Goal: Transaction & Acquisition: Subscribe to service/newsletter

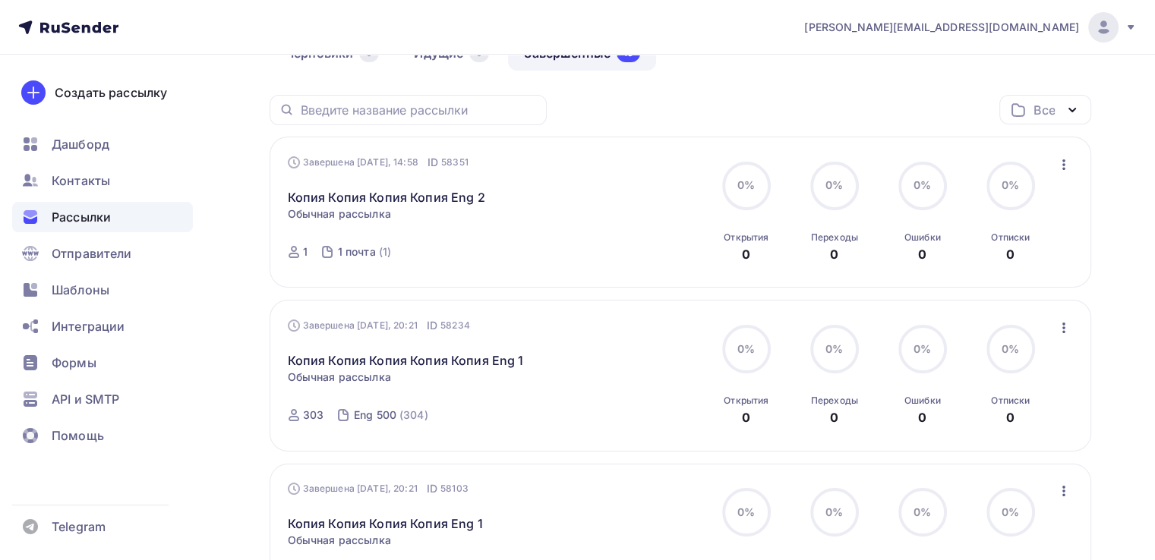
scroll to position [228, 0]
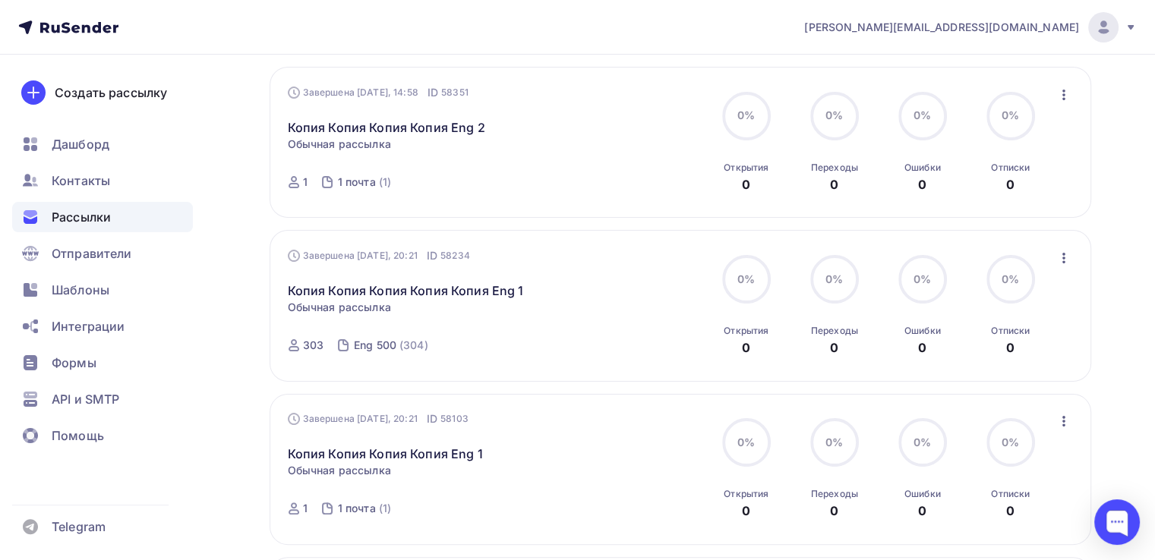
click at [1066, 257] on icon "button" at bounding box center [1064, 258] width 18 height 18
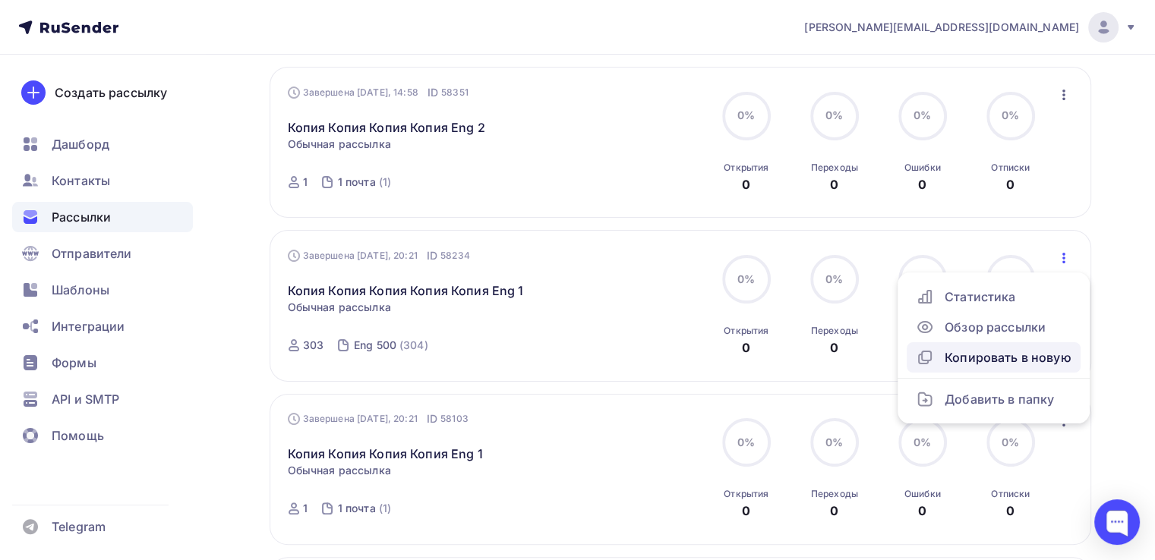
click at [1033, 354] on div "Копировать в новую" at bounding box center [994, 358] width 156 height 18
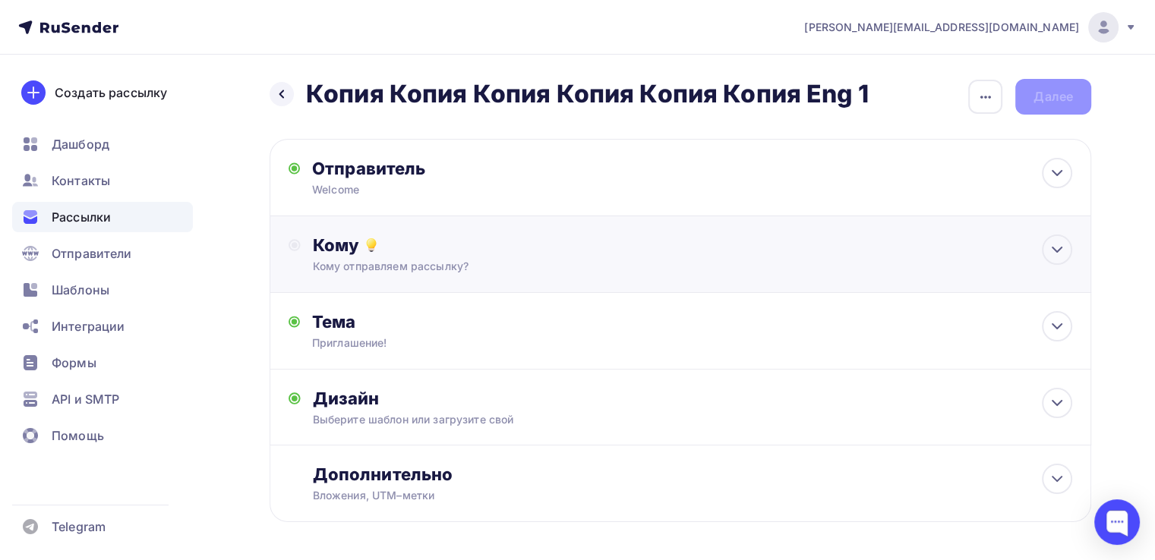
click at [652, 251] on div "Кому" at bounding box center [692, 245] width 759 height 21
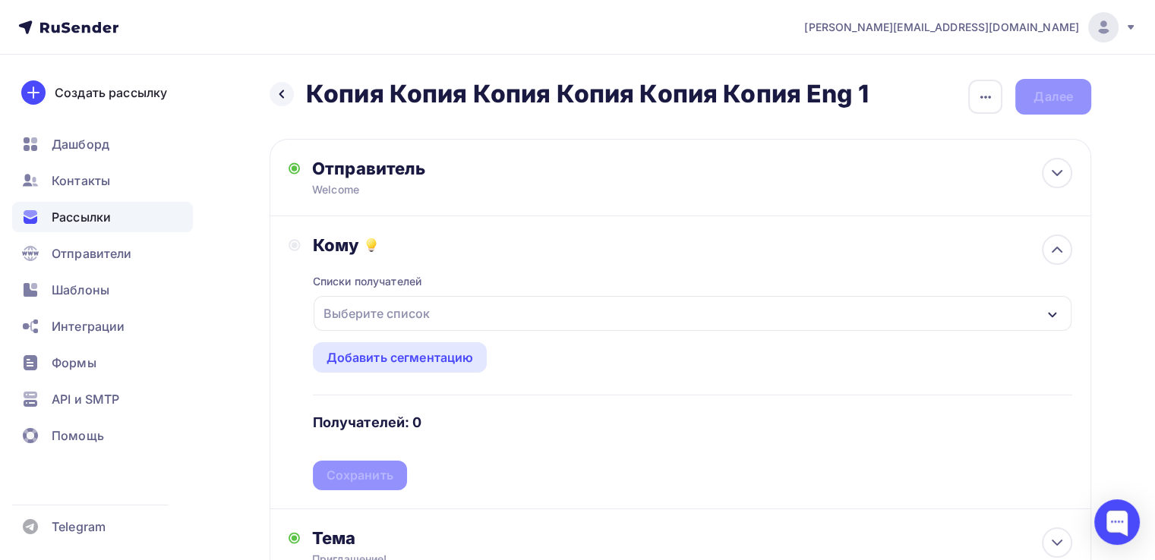
click at [416, 321] on div "Выберите список" at bounding box center [376, 313] width 118 height 27
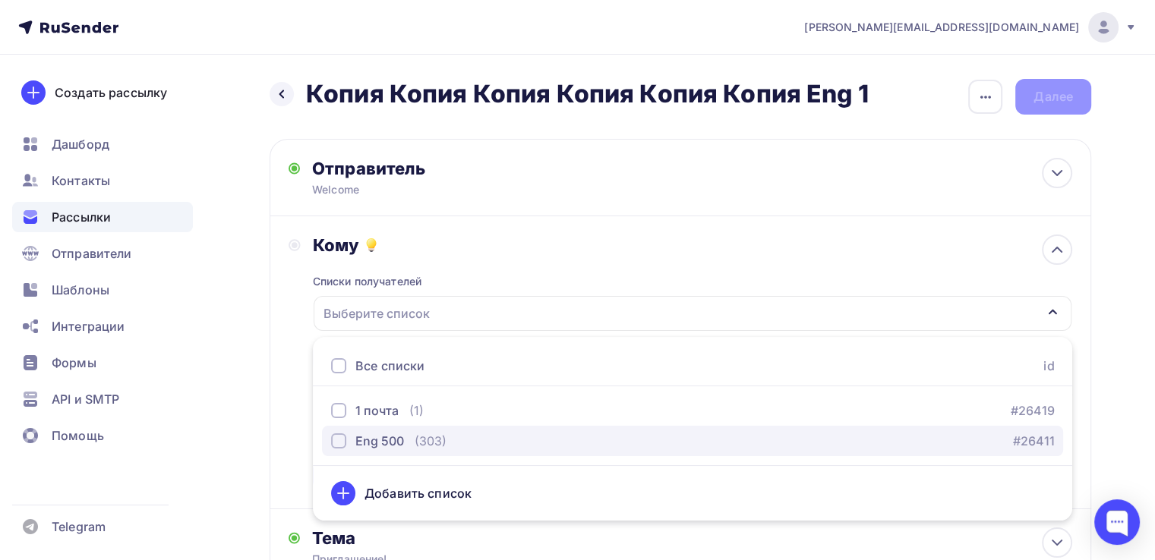
click at [446, 438] on div "Eng 500 (303) #26411" at bounding box center [692, 441] width 723 height 18
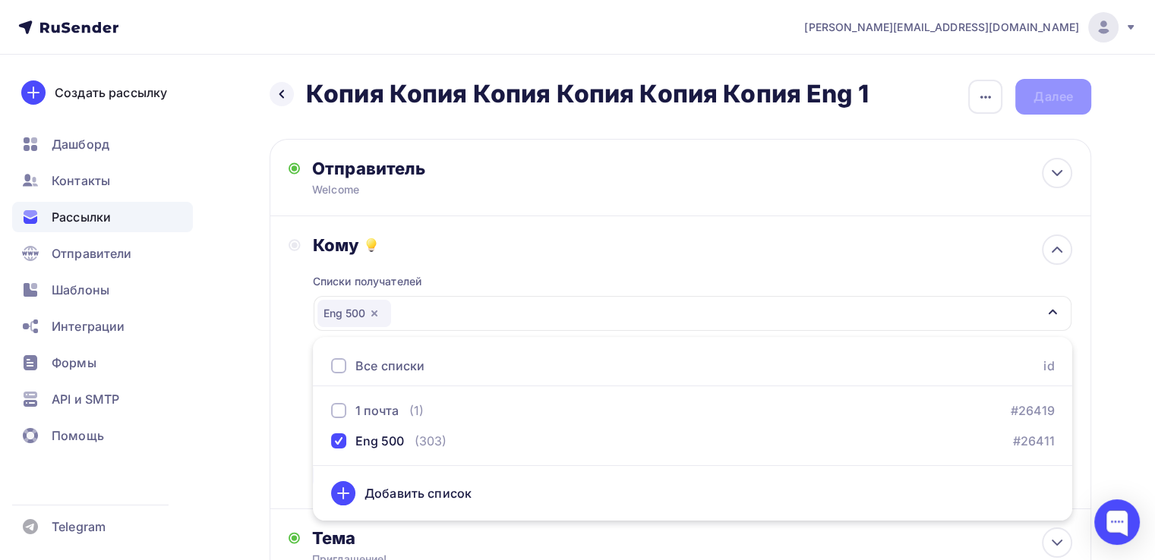
click at [256, 426] on div "Назад Копия Копия Копия Копия Копия Копия Eng 1 Копия Копия Копия Копия Копия К…" at bounding box center [577, 446] width 1155 height 782
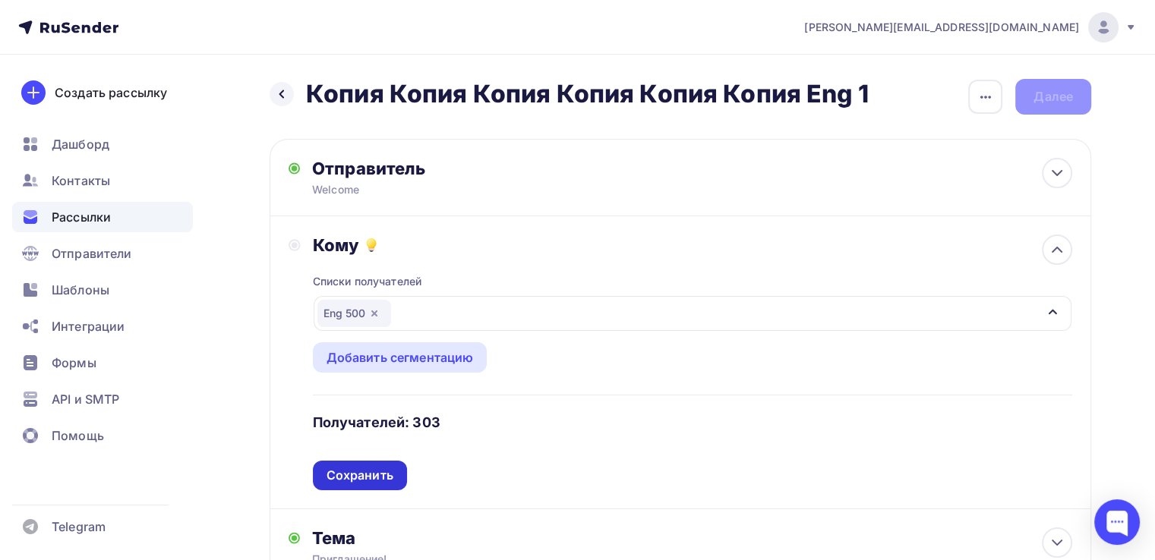
click at [361, 472] on div "Сохранить" at bounding box center [360, 475] width 67 height 17
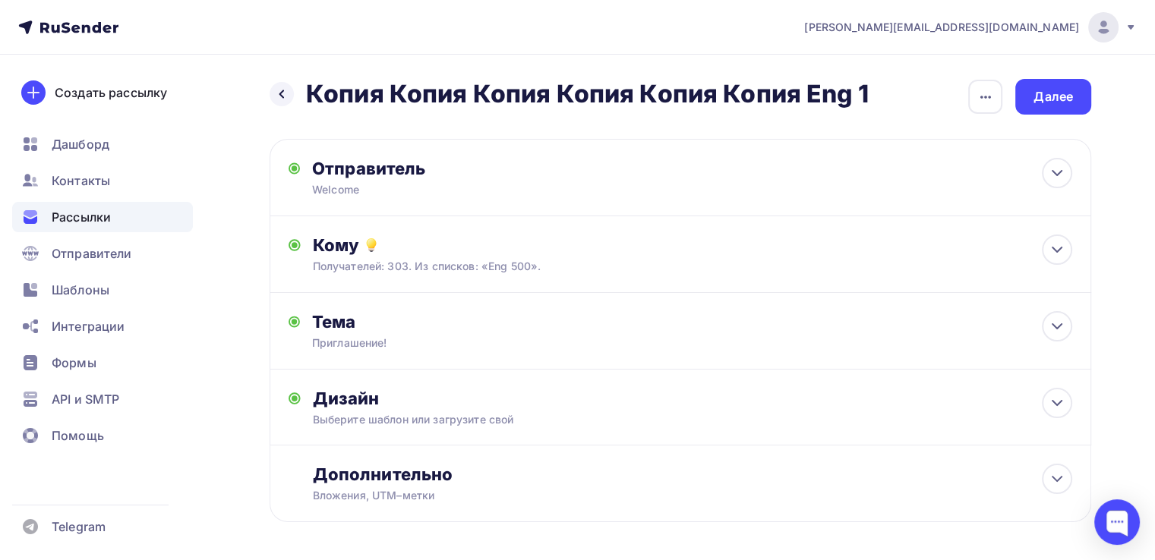
click at [1057, 123] on div "Назад Копия Копия Копия Копия Копия Копия Eng 1 Копия Копия Копия Копия Копия К…" at bounding box center [681, 319] width 822 height 481
click at [1056, 102] on div "Далее" at bounding box center [1053, 96] width 39 height 17
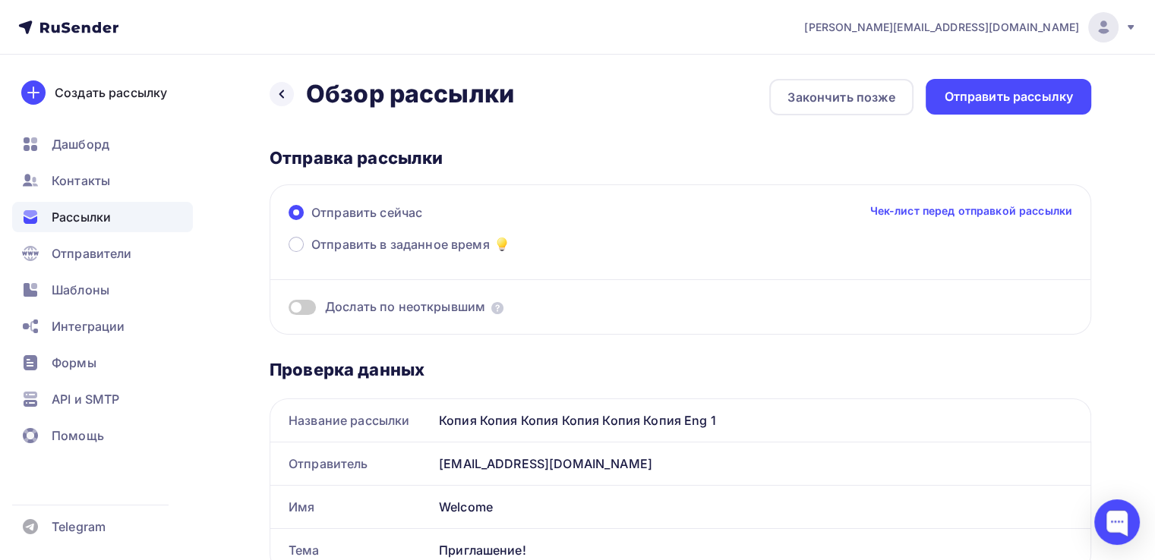
click at [293, 89] on div "Назад Обзор рассылки Обзор рассылки" at bounding box center [392, 94] width 245 height 30
click at [276, 95] on icon at bounding box center [282, 94] width 12 height 12
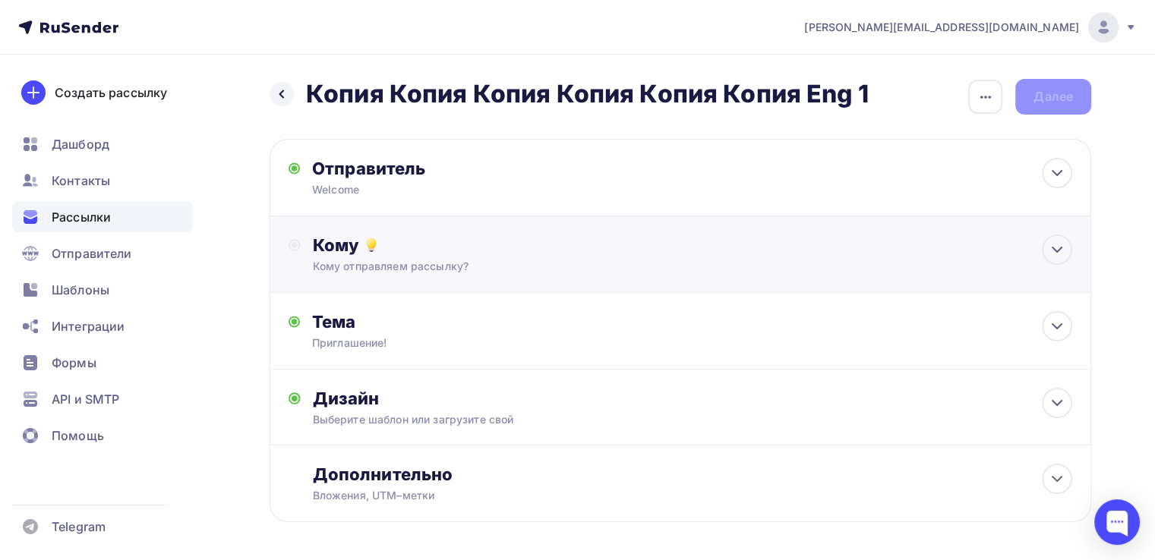
click at [474, 272] on div "Кому отправляем рассылку?" at bounding box center [654, 266] width 683 height 15
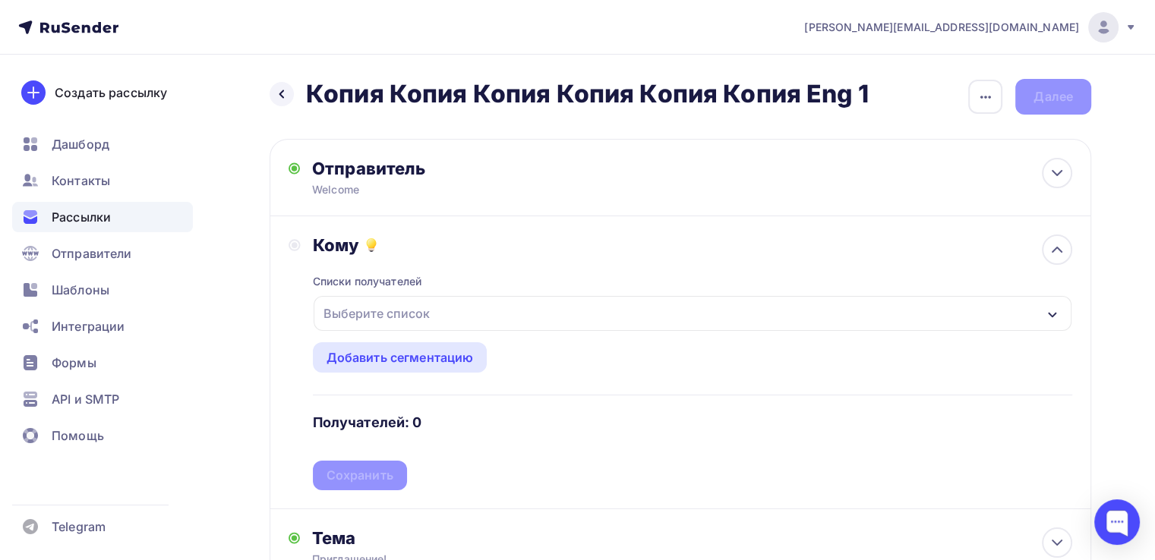
click at [371, 311] on div "Выберите список" at bounding box center [376, 313] width 118 height 27
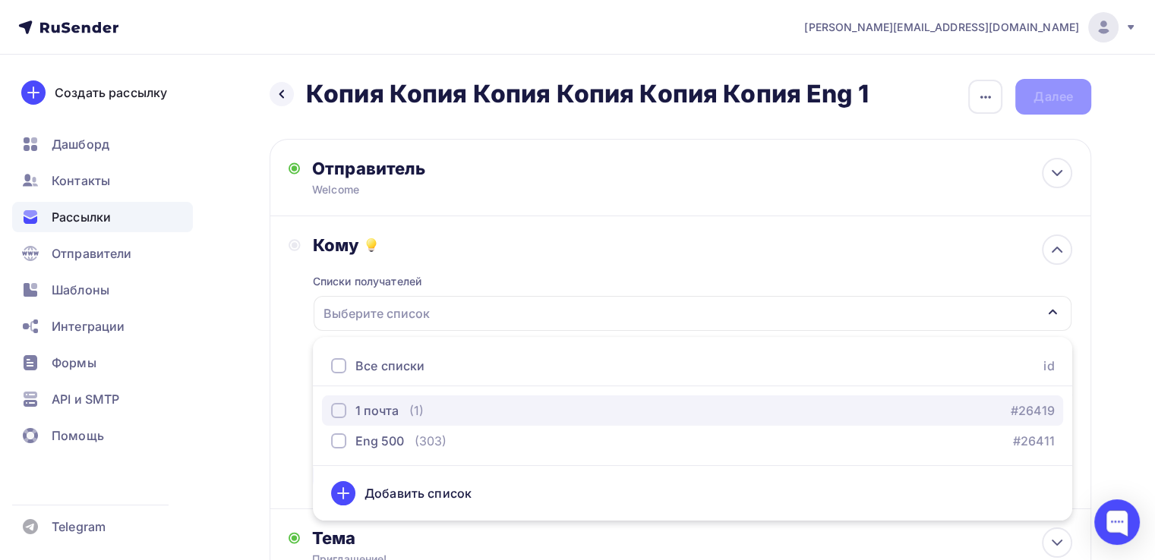
click at [377, 414] on div "1 почта" at bounding box center [376, 411] width 43 height 18
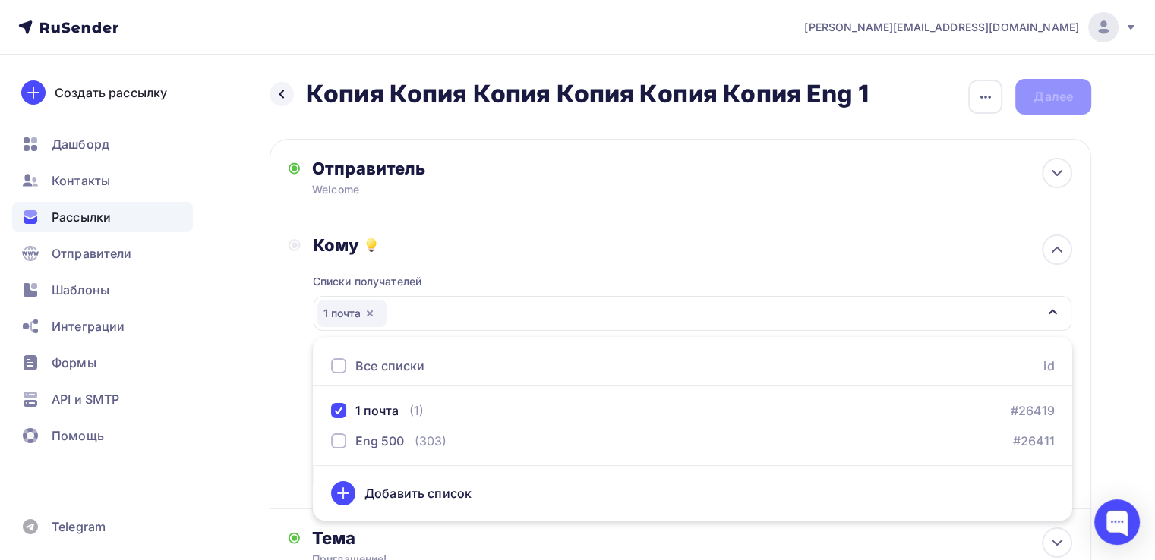
click at [262, 417] on div "Назад Копия Копия Копия Копия Копия Копия Eng 1 Копия Копия Копия Копия Копия К…" at bounding box center [577, 446] width 1155 height 782
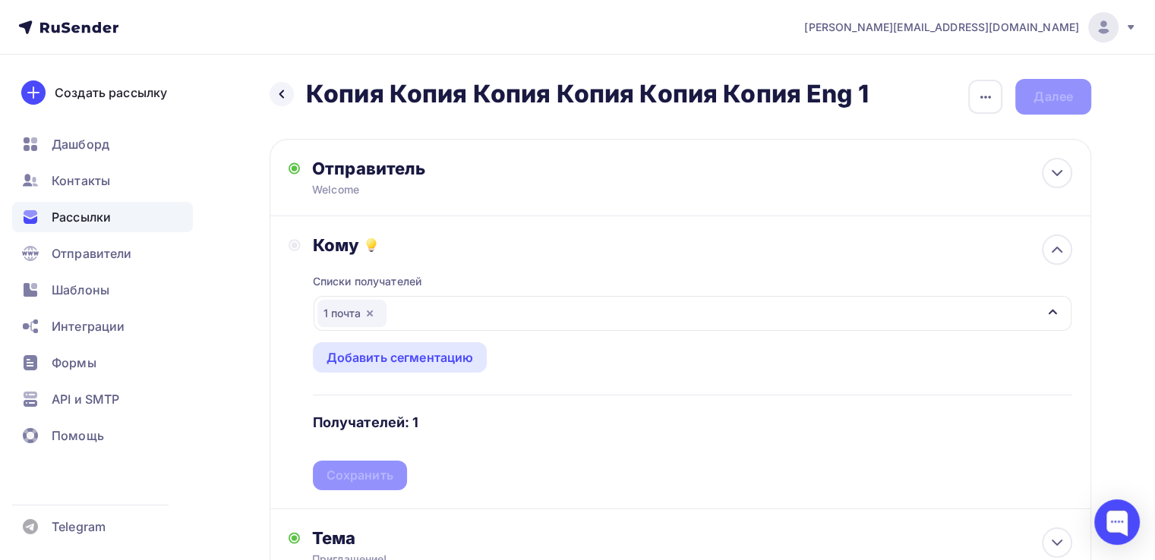
click at [372, 470] on div "Списки получателей 1 почта Все списки id 1 почта (1) #26419 Eng 500 (303) #2641…" at bounding box center [692, 373] width 759 height 235
click at [370, 475] on div "Сохранить" at bounding box center [360, 475] width 67 height 17
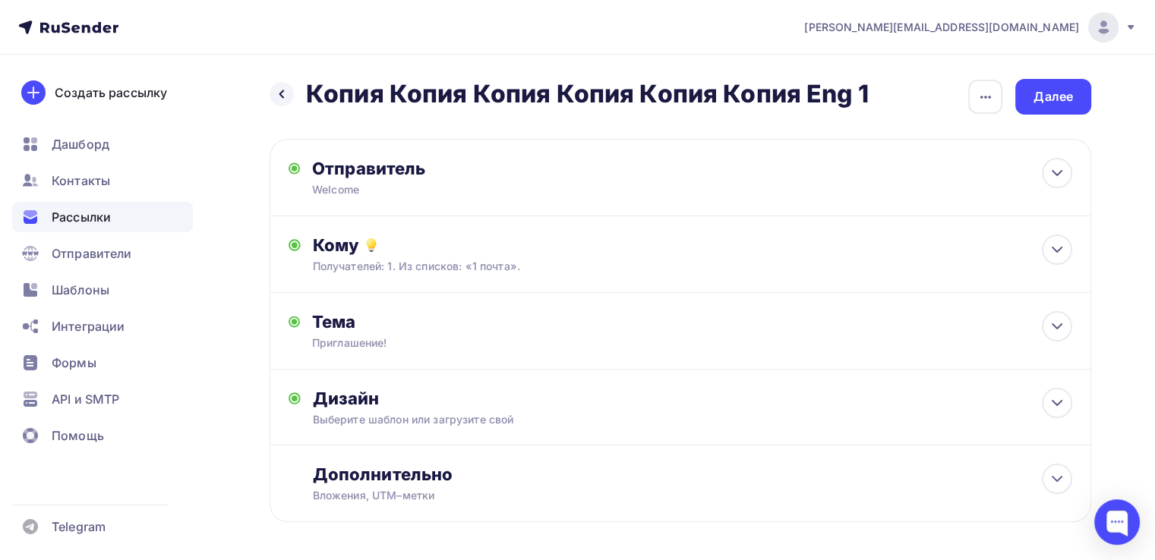
click at [1038, 137] on div "Назад Копия Копия Копия Копия Копия Копия Eng 1 Копия Копия Копия Копия Копия К…" at bounding box center [681, 319] width 822 height 481
click at [1048, 99] on div "Далее" at bounding box center [1053, 96] width 39 height 17
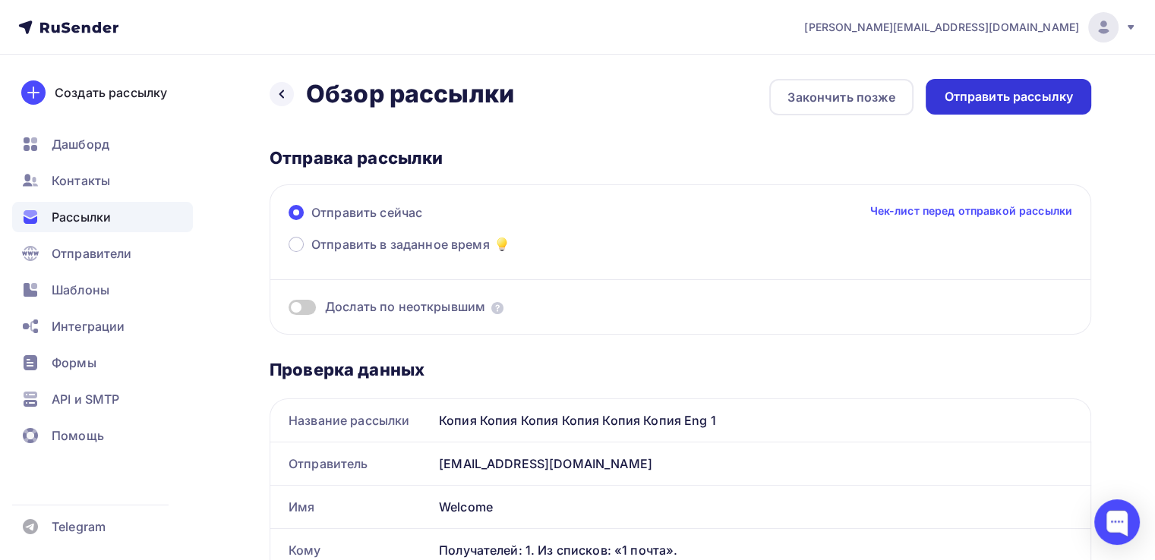
click at [1021, 93] on div "Отправить рассылку" at bounding box center [1008, 96] width 129 height 17
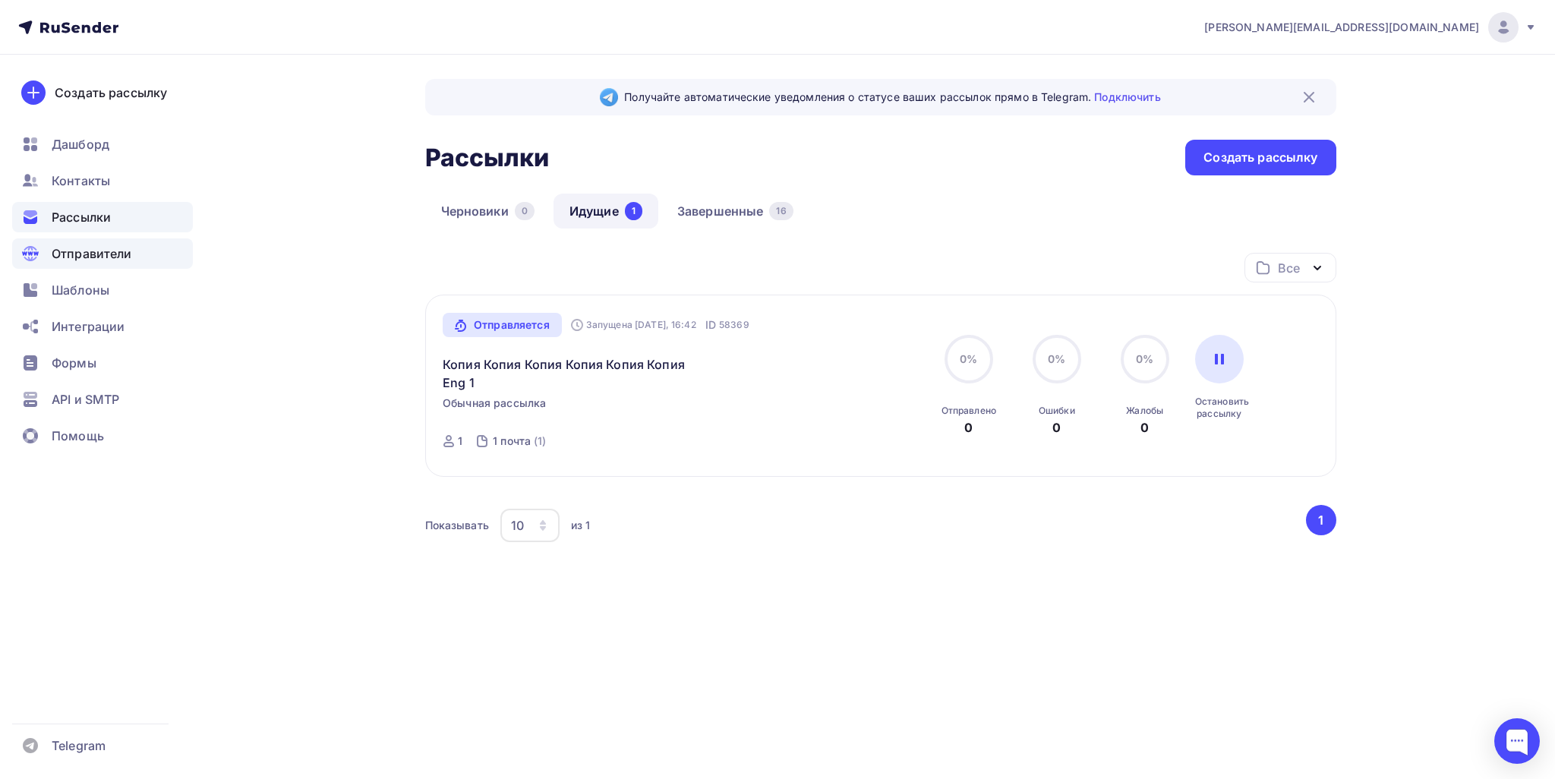
click at [109, 250] on span "Отправители" at bounding box center [92, 254] width 80 height 18
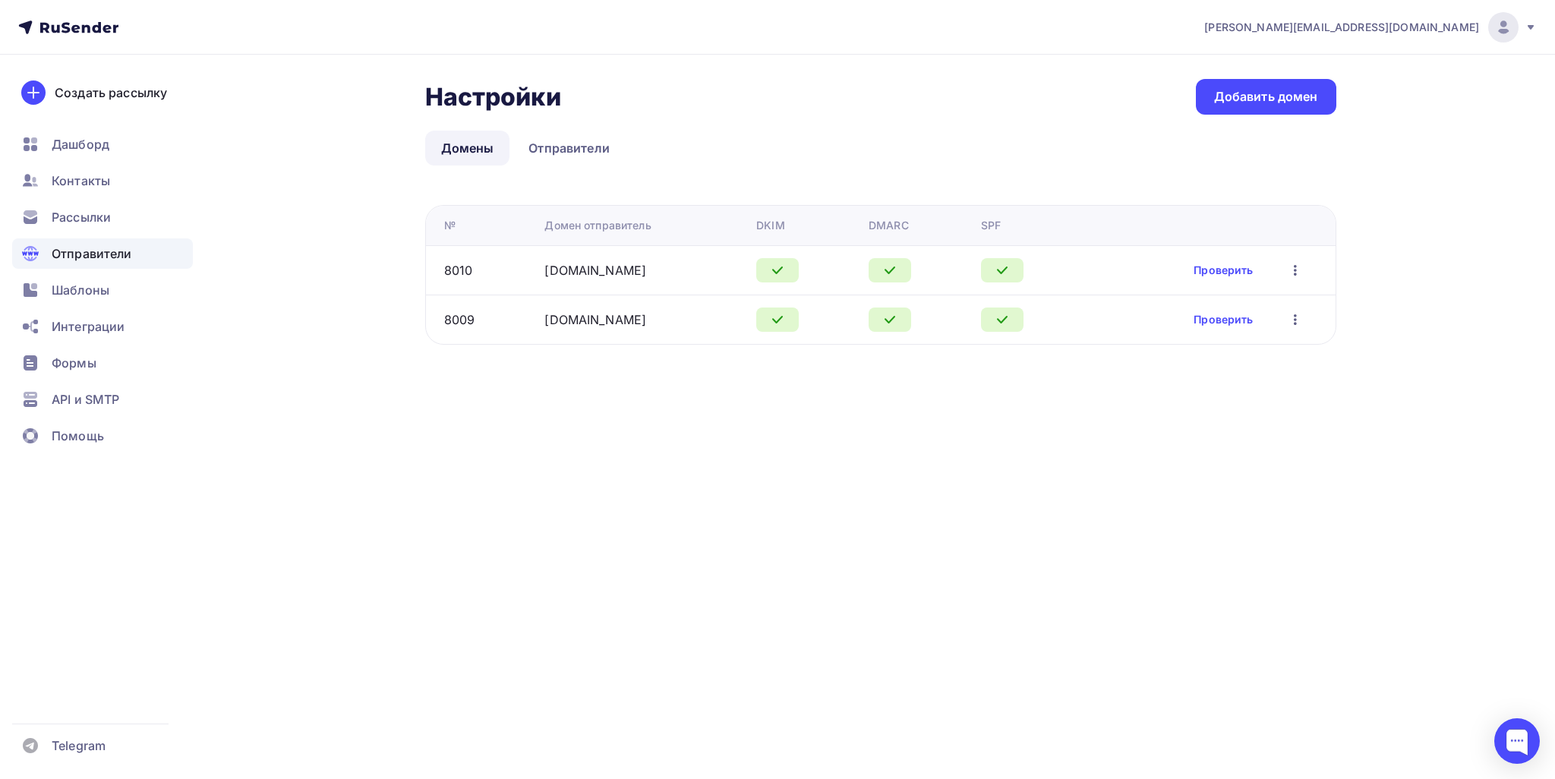
click at [1154, 323] on icon "button" at bounding box center [1295, 320] width 18 height 18
click at [553, 172] on div "Настройки Настройки Добавить домен Домены Отправители Домены Отправители № Доме…" at bounding box center [880, 212] width 911 height 266
click at [552, 153] on link "Отправители" at bounding box center [569, 148] width 113 height 35
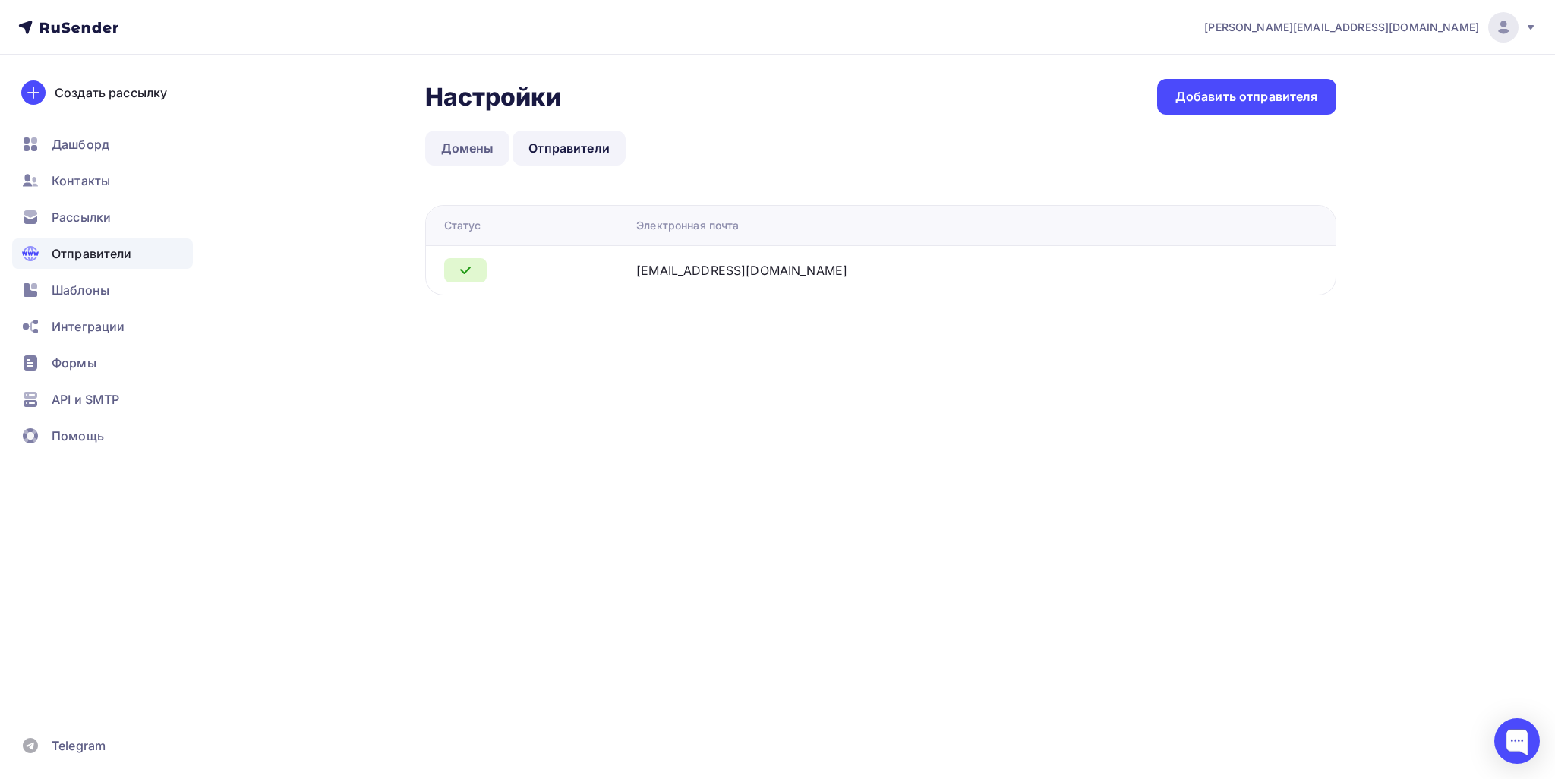
click at [461, 142] on link "Домены" at bounding box center [467, 148] width 85 height 35
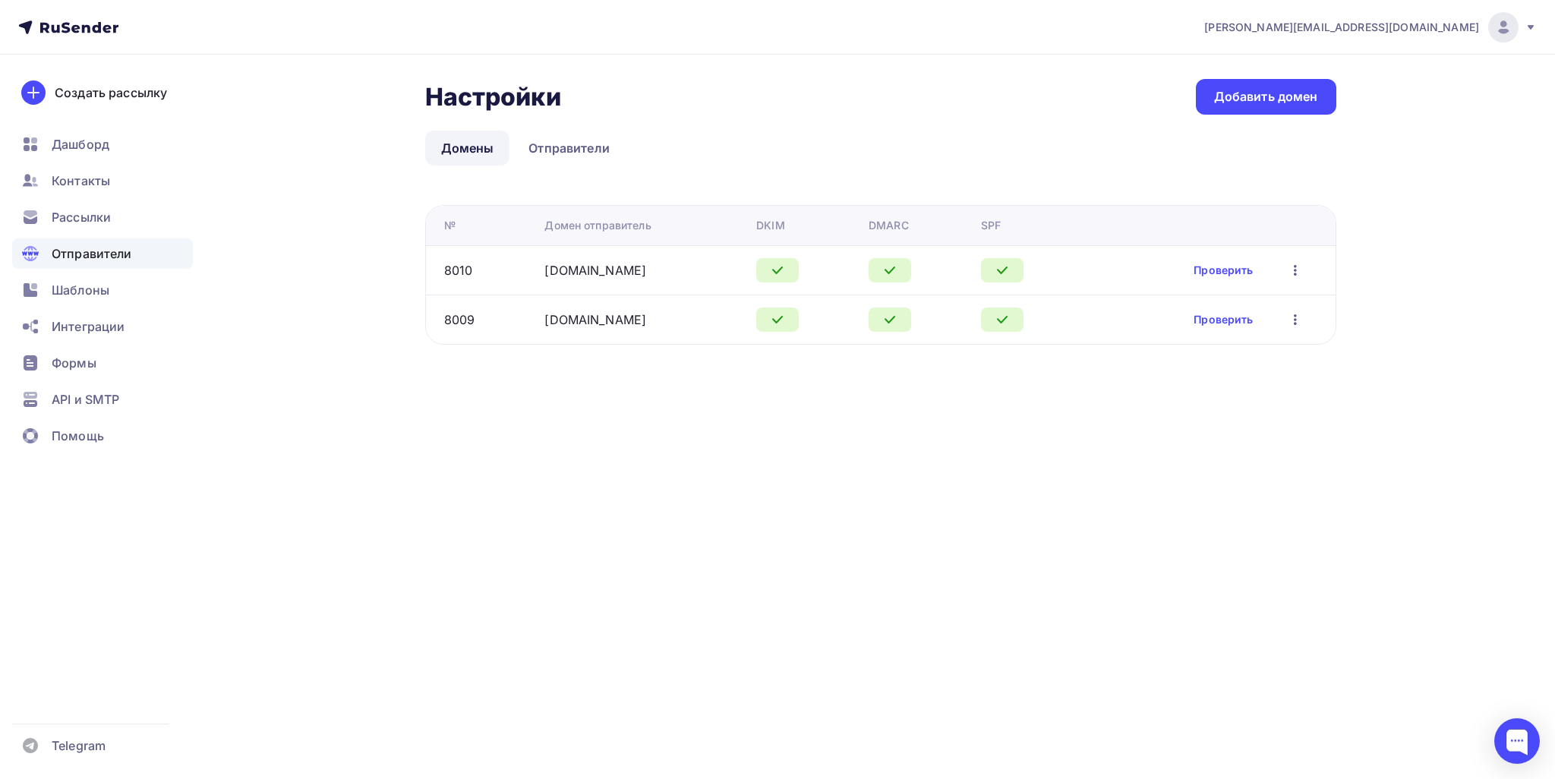
click at [1154, 317] on div "Проверить Редактировать Удалить" at bounding box center [1205, 320] width 224 height 20
click at [1154, 320] on icon "button" at bounding box center [1295, 320] width 18 height 18
click at [1154, 393] on div "Удалить" at bounding box center [1223, 389] width 146 height 18
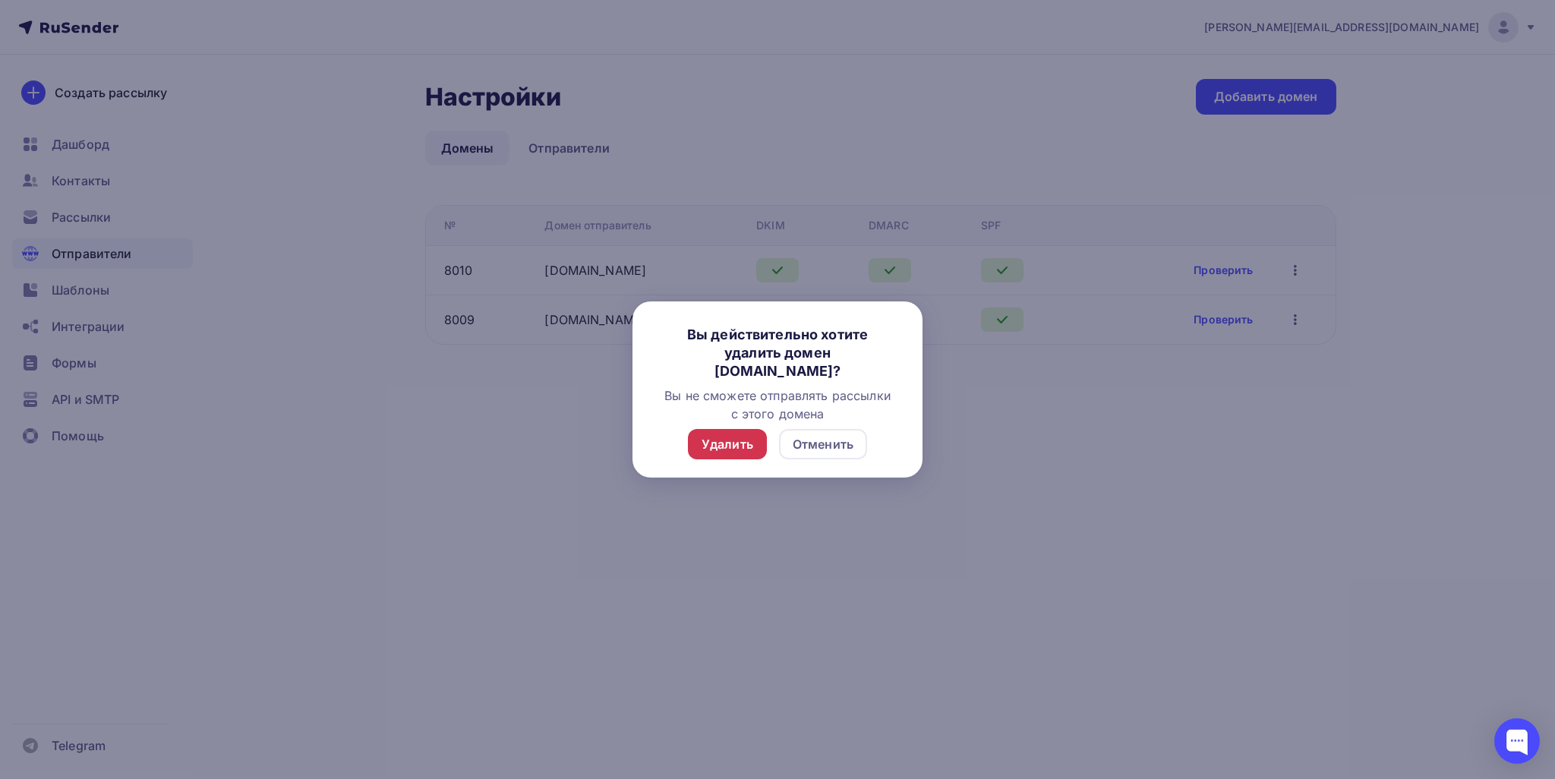
click at [744, 442] on div "Удалить" at bounding box center [728, 444] width 52 height 18
